Goal: Use online tool/utility: Utilize a website feature to perform a specific function

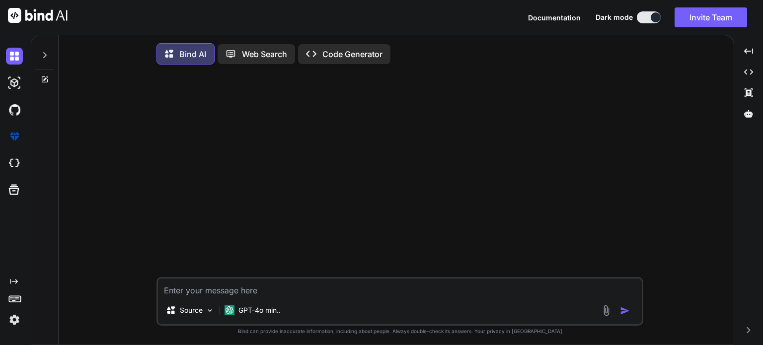
click at [15, 280] on icon at bounding box center [14, 281] width 8 height 5
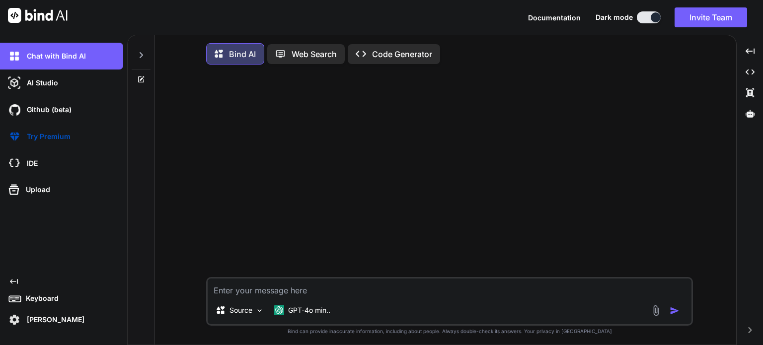
click at [15, 280] on icon "Created with Pixso." at bounding box center [14, 282] width 8 height 8
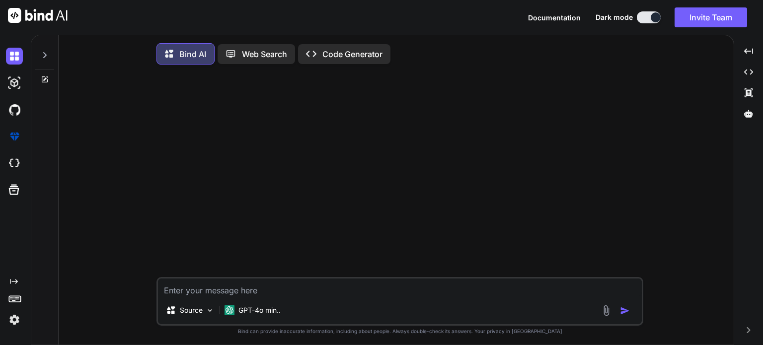
click at [15, 280] on icon at bounding box center [14, 281] width 8 height 5
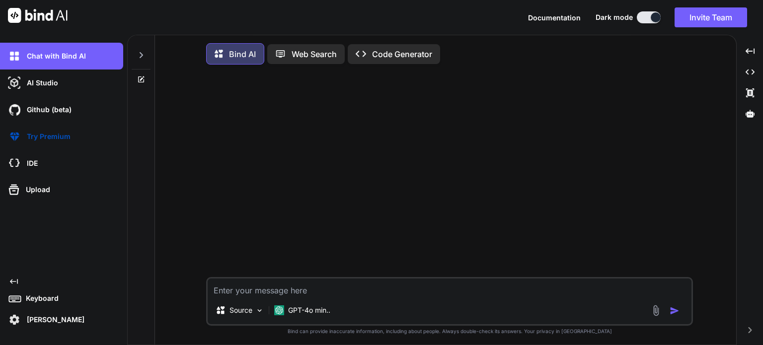
click at [142, 51] on icon at bounding box center [141, 55] width 8 height 8
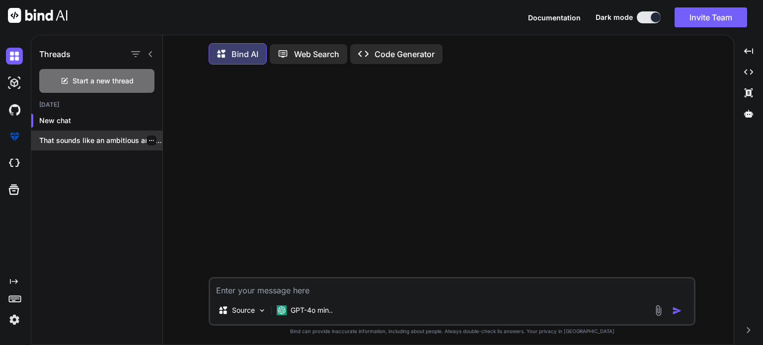
click at [99, 144] on p "That sounds like an ambitious and exciting..." at bounding box center [100, 141] width 123 height 10
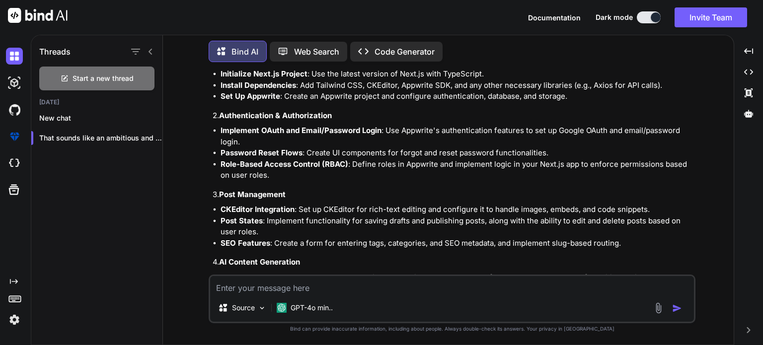
scroll to position [474, 0]
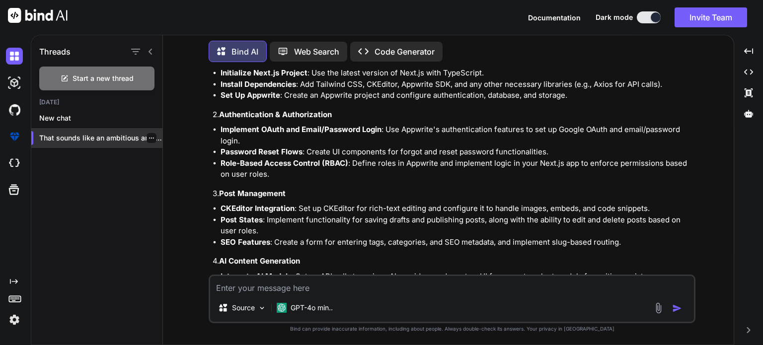
click at [155, 137] on p "That sounds like an ambitious and exciting..." at bounding box center [100, 138] width 123 height 10
click at [149, 138] on icon "button" at bounding box center [151, 138] width 5 height 1
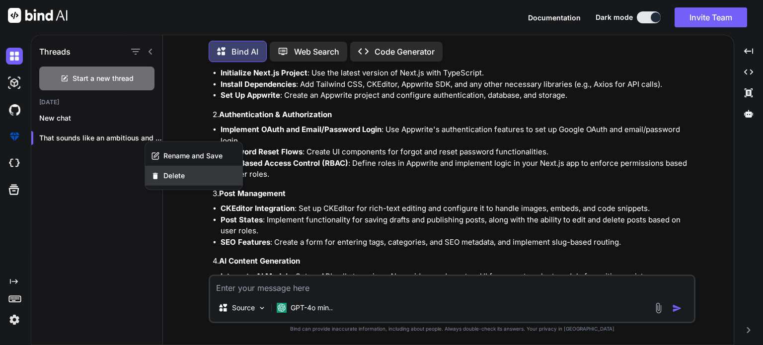
click at [175, 180] on span "Delete" at bounding box center [173, 176] width 21 height 10
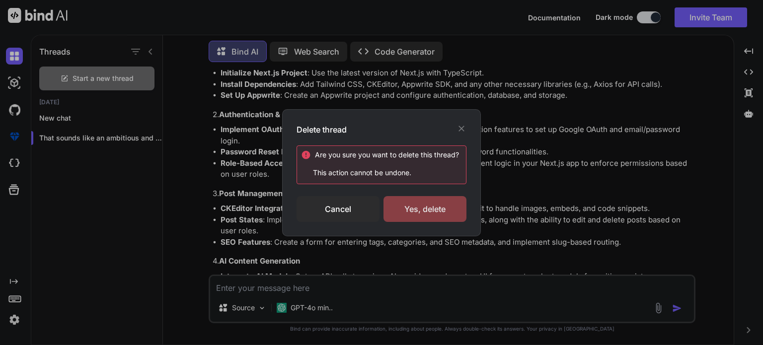
click at [422, 211] on div "Yes, delete" at bounding box center [425, 209] width 83 height 26
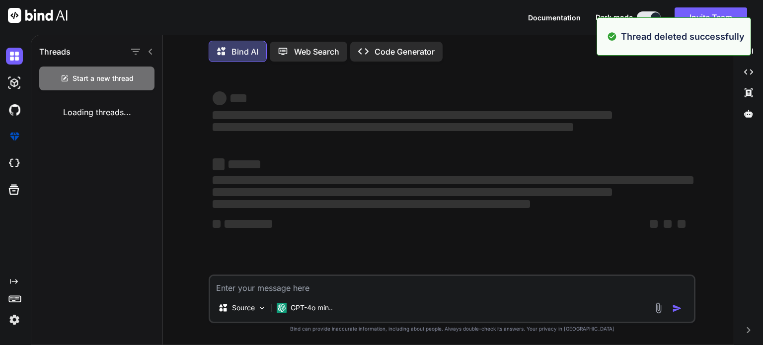
scroll to position [0, 0]
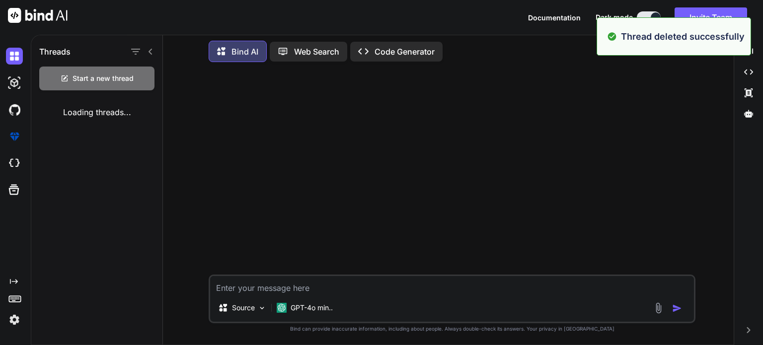
click at [316, 49] on p "Web Search" at bounding box center [316, 52] width 45 height 12
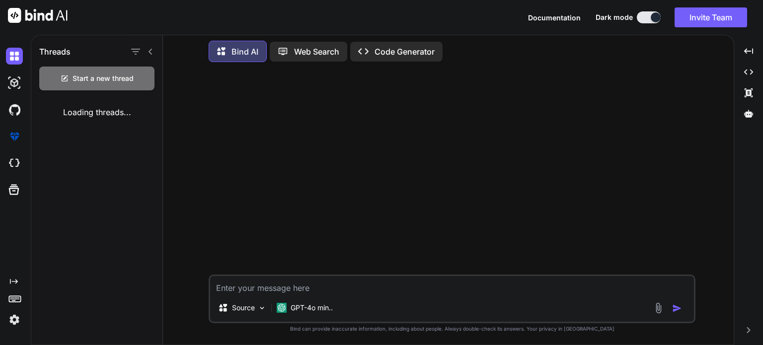
click at [316, 49] on p "Web Search" at bounding box center [316, 52] width 45 height 12
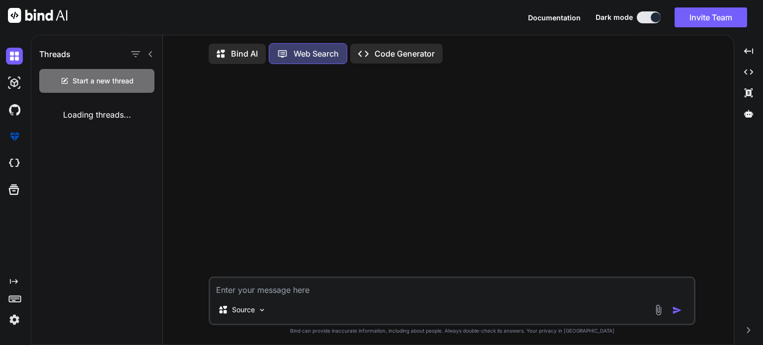
scroll to position [4, 0]
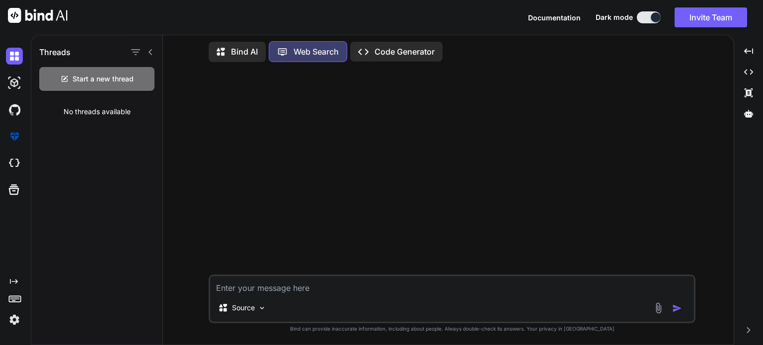
click at [391, 47] on p "Code Generator" at bounding box center [405, 52] width 60 height 12
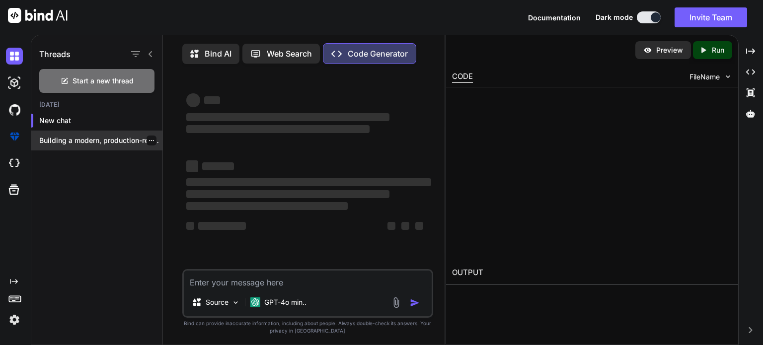
click at [94, 143] on p "Building a modern, production-ready blogging web application..." at bounding box center [100, 141] width 123 height 10
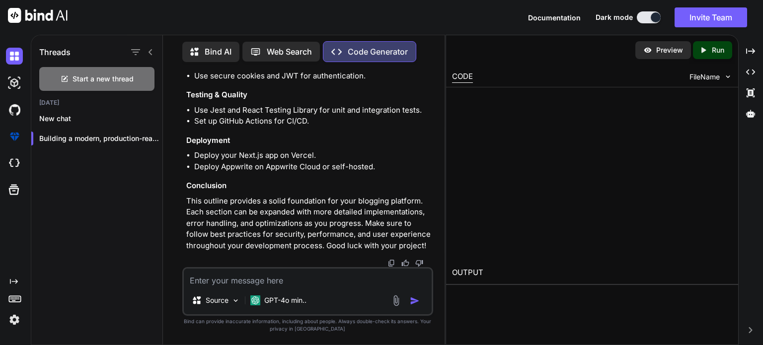
scroll to position [2695, 0]
click at [149, 138] on icon "button" at bounding box center [151, 138] width 5 height 1
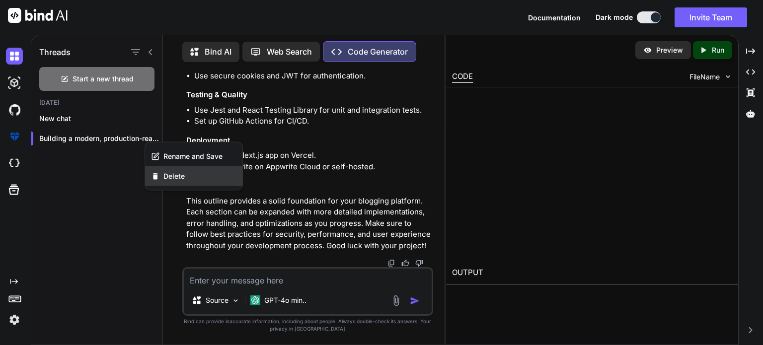
click at [177, 176] on span "Delete" at bounding box center [173, 176] width 21 height 10
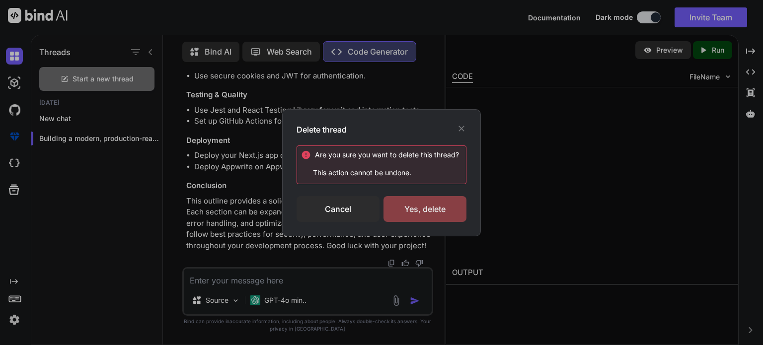
click at [443, 200] on div "Yes, delete" at bounding box center [425, 209] width 83 height 26
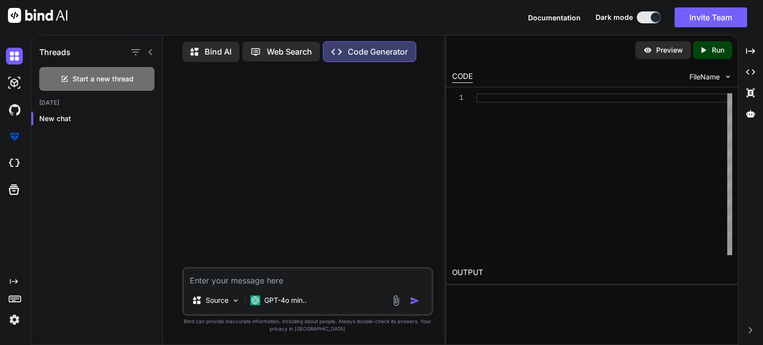
click at [220, 46] on p "Bind AI" at bounding box center [218, 52] width 27 height 12
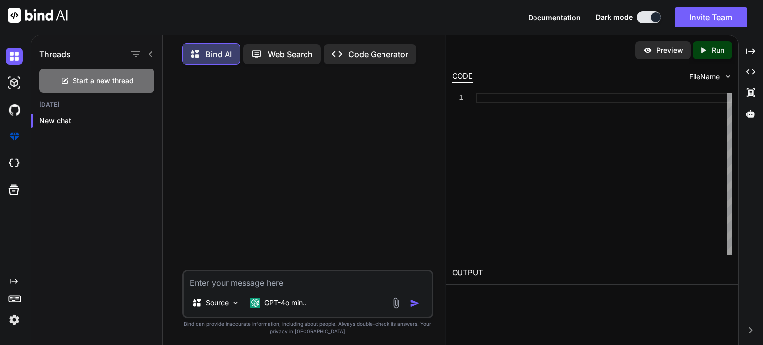
type textarea "x"
click at [14, 167] on img at bounding box center [14, 163] width 17 height 17
click at [152, 51] on icon at bounding box center [151, 54] width 8 height 8
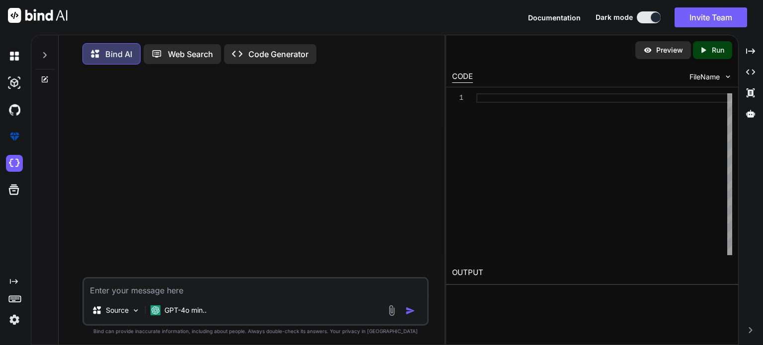
click at [14, 284] on icon "Created with Pixso." at bounding box center [14, 282] width 8 height 8
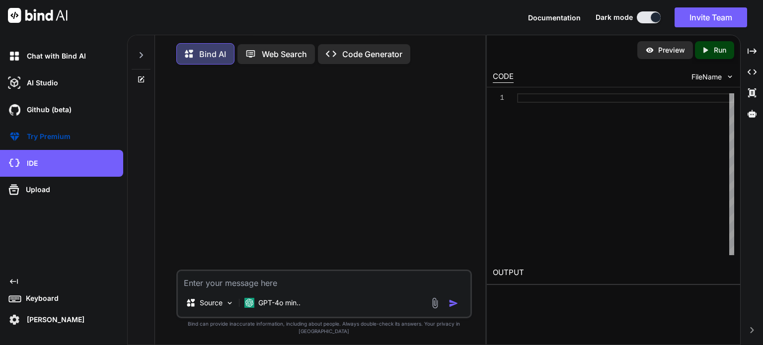
drag, startPoint x: 676, startPoint y: 0, endPoint x: 405, endPoint y: 205, distance: 339.1
click at [405, 205] on div at bounding box center [325, 171] width 294 height 197
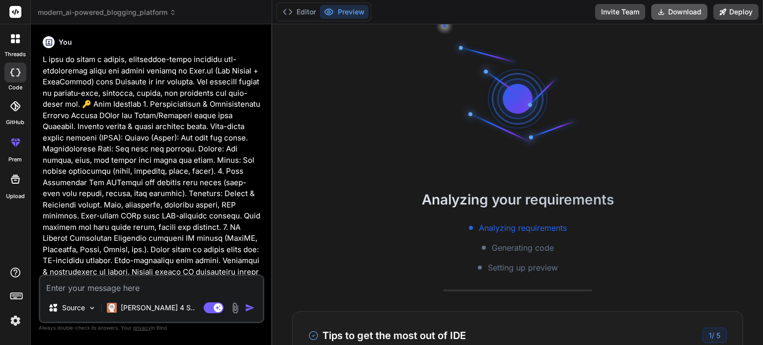
click at [672, 13] on button "Download" at bounding box center [679, 12] width 56 height 16
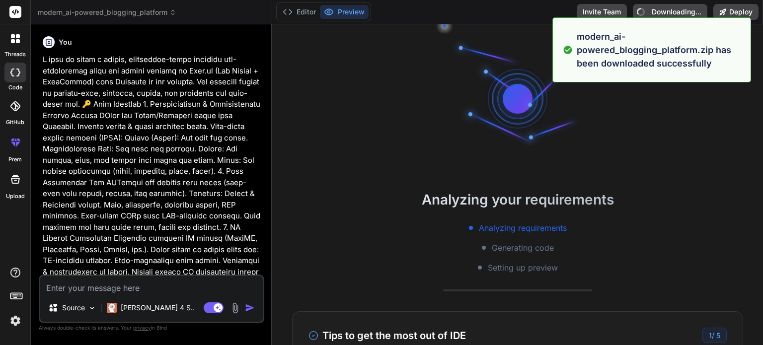
type textarea "x"
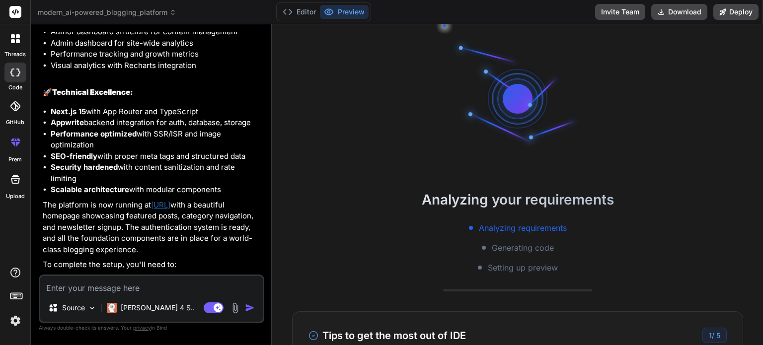
scroll to position [2005, 0]
